Goal: Go to known website: Access a specific website the user already knows

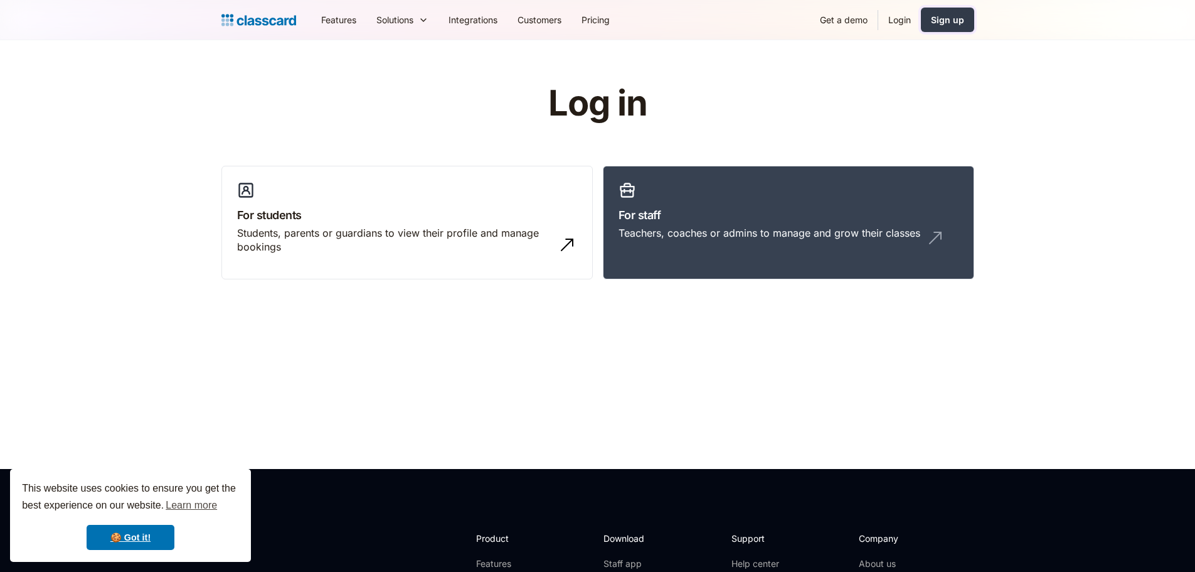
click at [943, 18] on div "Sign up" at bounding box center [947, 19] width 33 height 13
click at [893, 16] on link "Login" at bounding box center [900, 20] width 43 height 28
click at [898, 20] on link "Login" at bounding box center [900, 20] width 43 height 28
click at [720, 215] on h3 "For staff" at bounding box center [789, 214] width 340 height 17
